Goal: Contribute content: Contribute content

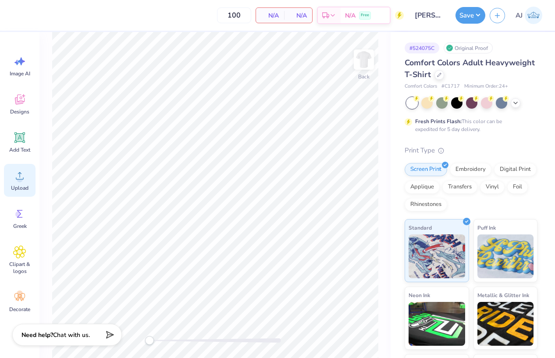
click at [18, 190] on span "Upload" at bounding box center [20, 188] width 18 height 7
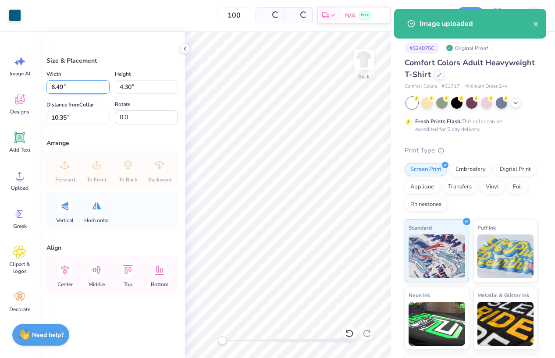
click at [61, 88] on input "6.49" at bounding box center [78, 87] width 63 height 14
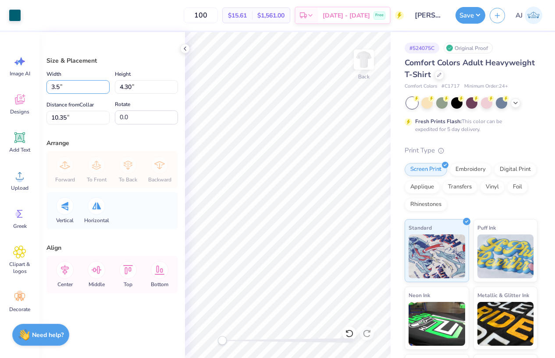
type input "3.50"
type input "2.32"
type input "11.34"
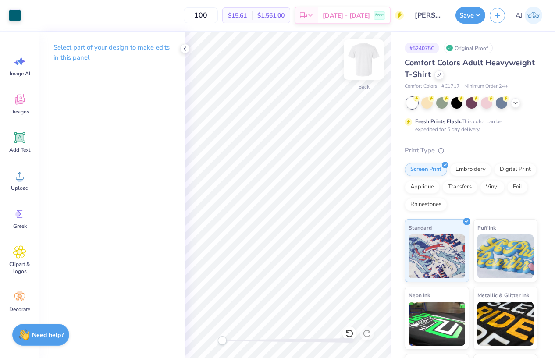
click at [358, 73] on img at bounding box center [364, 59] width 35 height 35
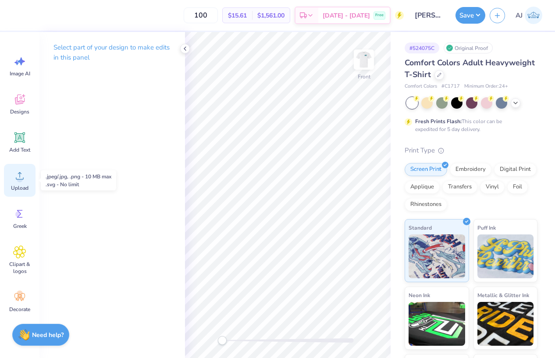
click at [19, 183] on div "Upload" at bounding box center [20, 180] width 32 height 33
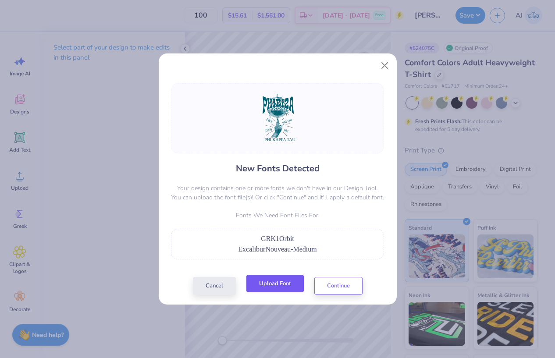
click at [286, 287] on button "Upload Font" at bounding box center [275, 284] width 57 height 18
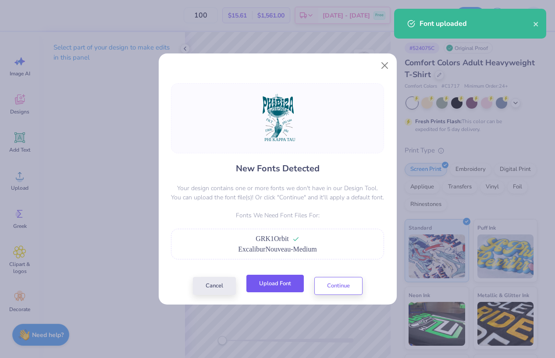
click at [277, 287] on button "Upload Font" at bounding box center [275, 284] width 57 height 18
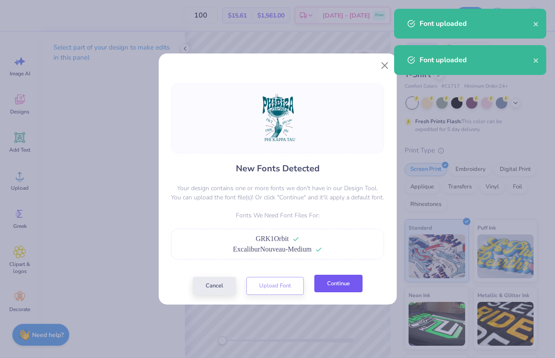
click at [330, 289] on button "Continue" at bounding box center [339, 284] width 48 height 18
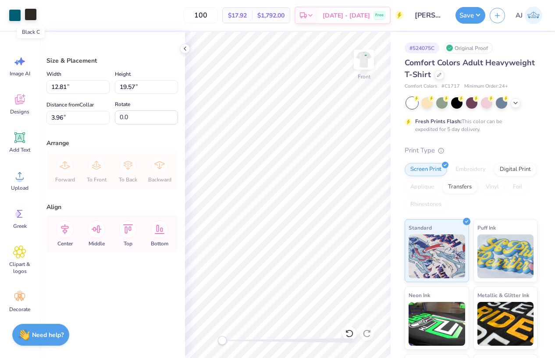
click at [33, 17] on div at bounding box center [31, 14] width 12 height 12
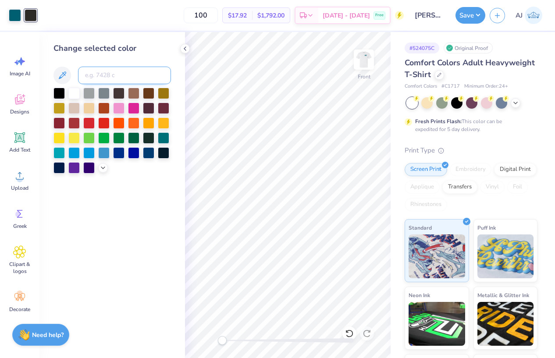
click at [100, 74] on input at bounding box center [124, 76] width 93 height 18
type input "3155"
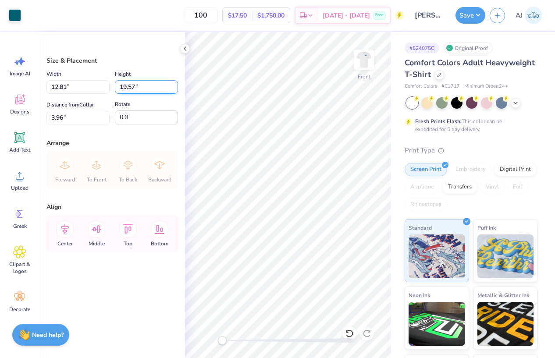
click at [125, 85] on input "19.57" at bounding box center [146, 87] width 63 height 14
click at [58, 89] on input "12.81" at bounding box center [78, 87] width 63 height 14
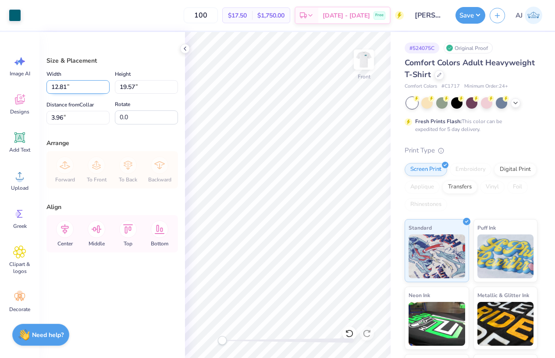
click at [58, 89] on input "12.81" at bounding box center [78, 87] width 63 height 14
type input "11.00"
type input "16.81"
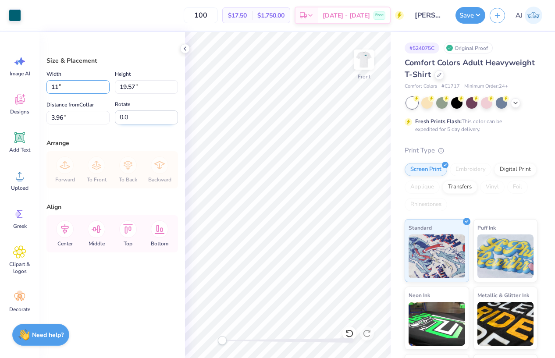
type input "5.34"
click at [128, 89] on input "16.81" at bounding box center [146, 87] width 63 height 14
type input "15"
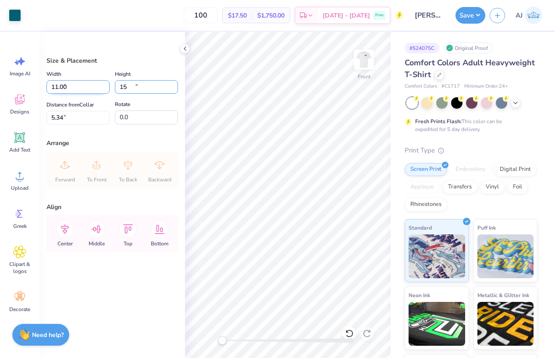
type input "9.81"
type input "15.00"
type input "6.25"
click at [125, 89] on input "15.00" at bounding box center [146, 87] width 63 height 14
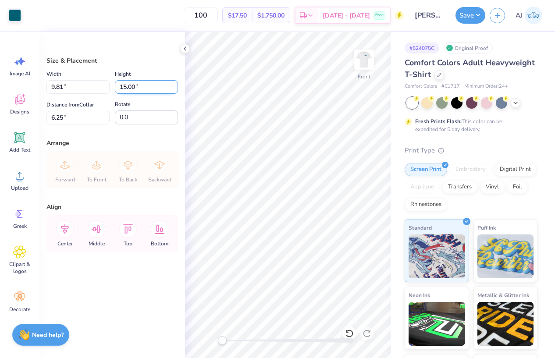
click at [125, 89] on input "15.00" at bounding box center [146, 87] width 63 height 14
type input "14"
type input "9.16"
type input "14.00"
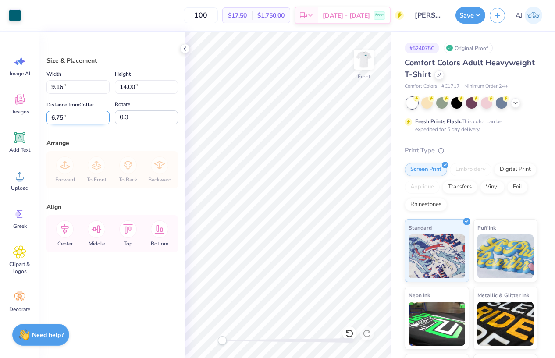
click at [67, 118] on input "6.75" at bounding box center [78, 118] width 63 height 14
type input "3.00"
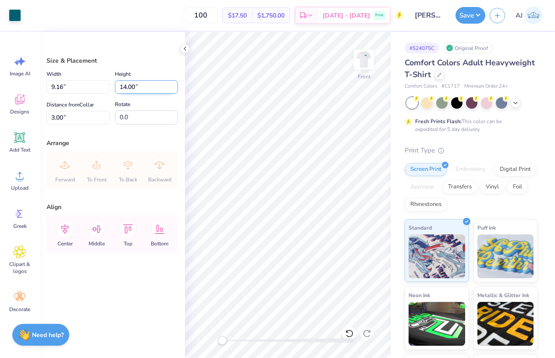
click at [126, 87] on input "14.00" at bounding box center [146, 87] width 63 height 14
click at [125, 87] on input "14.00" at bounding box center [146, 87] width 63 height 14
type input "15"
type input "9.82"
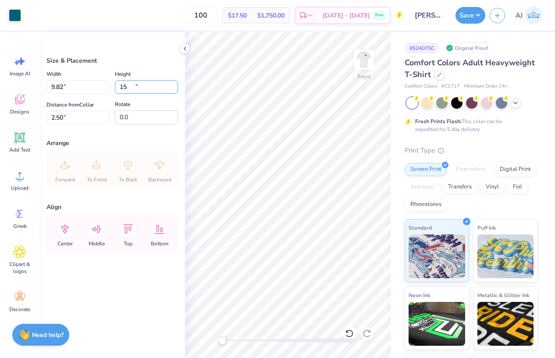
type input "15.00"
type input "2.50"
click at [61, 117] on input "2.50" at bounding box center [78, 118] width 63 height 14
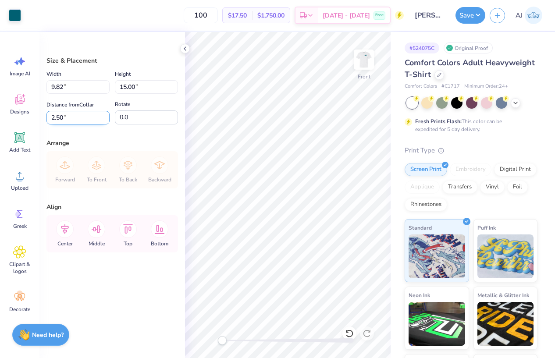
click at [61, 117] on input "2.50" at bounding box center [78, 118] width 63 height 14
type input "3.00"
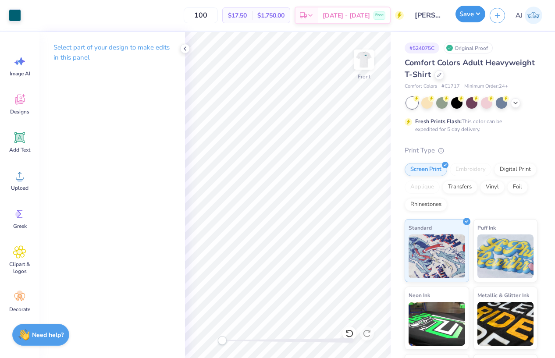
click at [477, 12] on button "Save" at bounding box center [471, 14] width 30 height 17
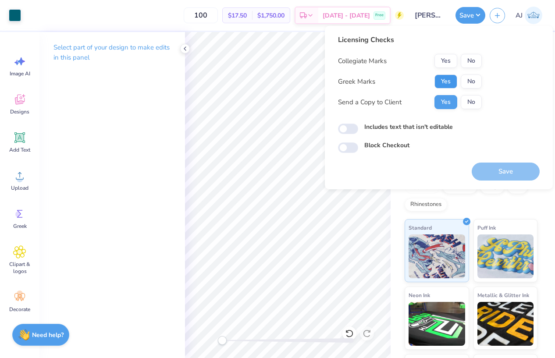
click at [449, 85] on button "Yes" at bounding box center [446, 82] width 23 height 14
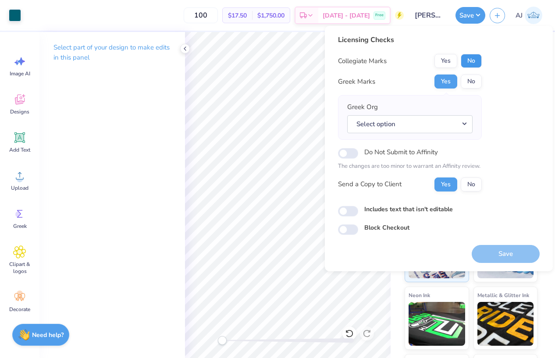
click at [470, 60] on button "No" at bounding box center [471, 61] width 21 height 14
click at [344, 217] on div "Licensing Checks Collegiate Marks Yes No Greek Marks Yes No Greek Org Select op…" at bounding box center [439, 135] width 202 height 200
click at [341, 220] on div "Licensing Checks Collegiate Marks Yes No Greek Marks Yes No Greek Org Select op…" at bounding box center [439, 135] width 202 height 200
click at [343, 216] on input "Includes text that isn't editable" at bounding box center [348, 211] width 20 height 11
checkbox input "true"
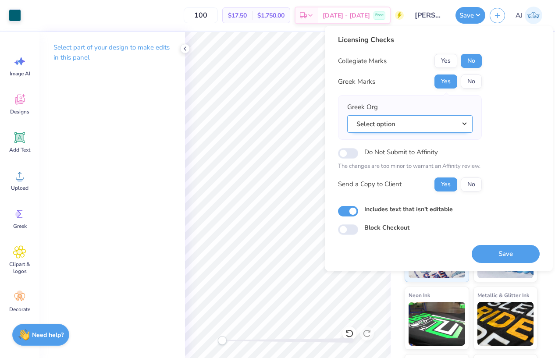
click at [401, 130] on div "Greek Org Select option" at bounding box center [410, 117] width 144 height 45
click at [401, 128] on button "Select option" at bounding box center [409, 124] width 125 height 18
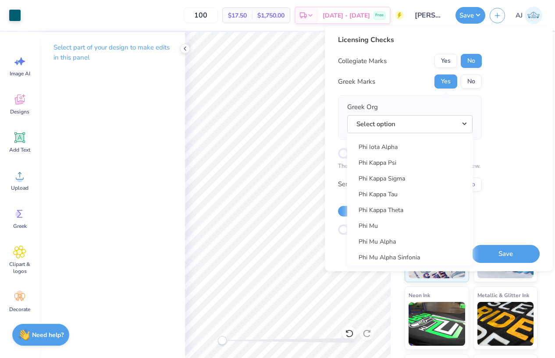
scroll to position [4673, 0]
click at [390, 193] on link "Phi Kappa Tau" at bounding box center [410, 194] width 118 height 14
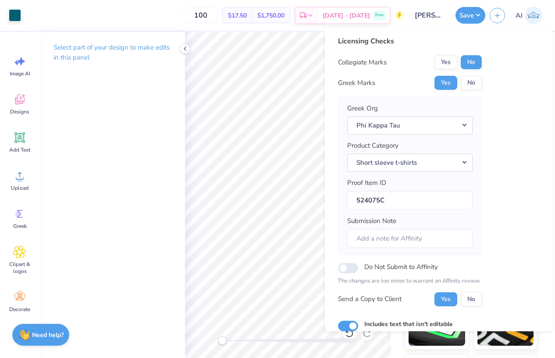
scroll to position [54, 0]
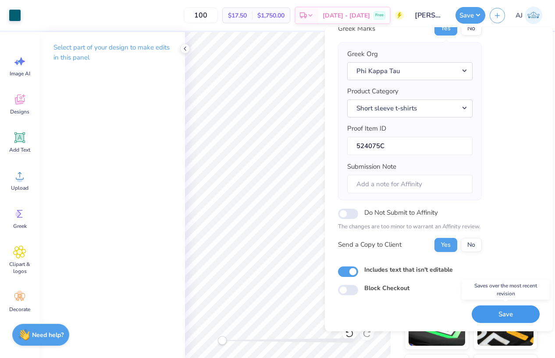
click at [498, 314] on button "Save" at bounding box center [506, 315] width 68 height 18
